Goal: Entertainment & Leisure: Consume media (video, audio)

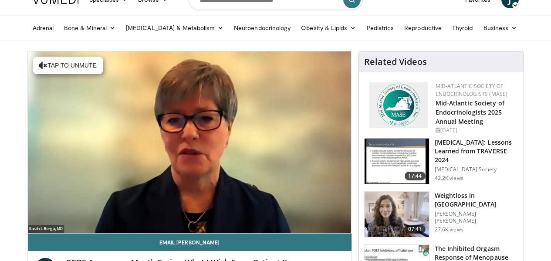
scroll to position [86, 0]
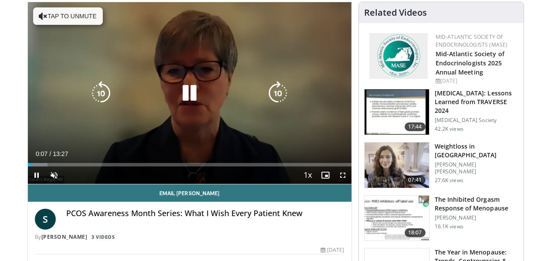
click at [55, 19] on button "Tap to unmute" at bounding box center [68, 15] width 70 height 17
